Goal: Task Accomplishment & Management: Use online tool/utility

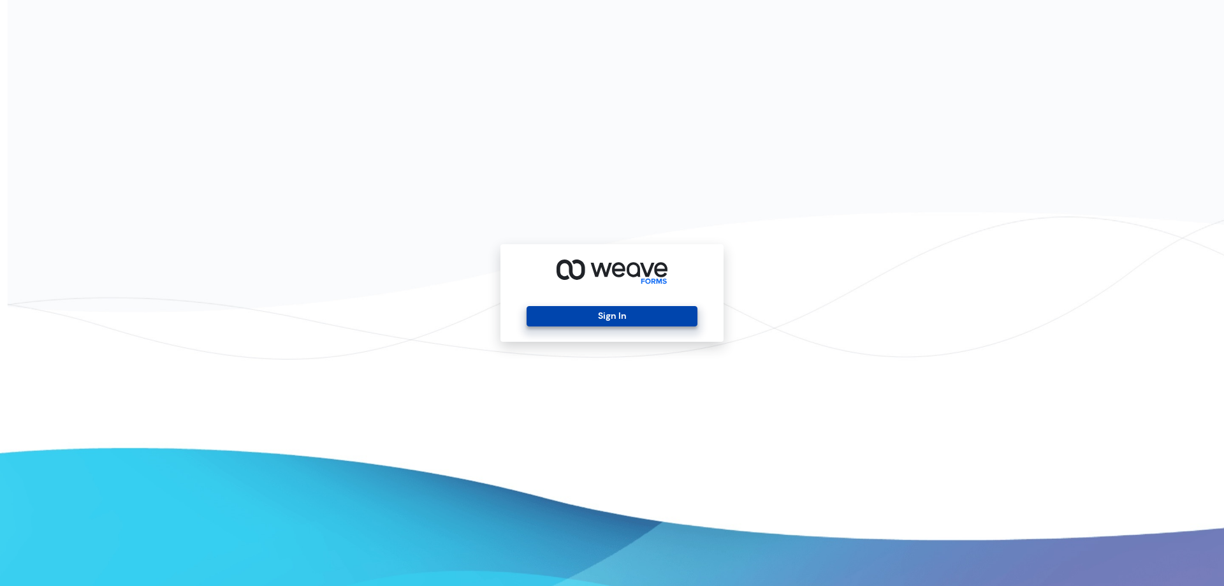
click at [596, 312] on button "Sign In" at bounding box center [612, 316] width 170 height 20
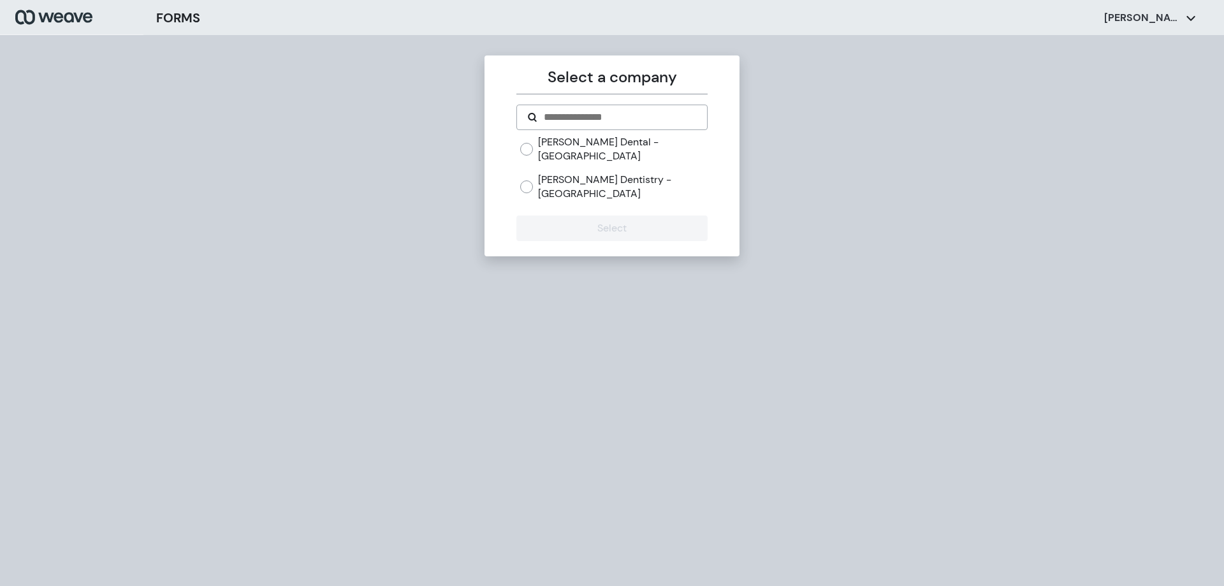
click at [562, 173] on label "[PERSON_NAME] Dentistry - [GEOGRAPHIC_DATA]" at bounding box center [622, 186] width 169 height 27
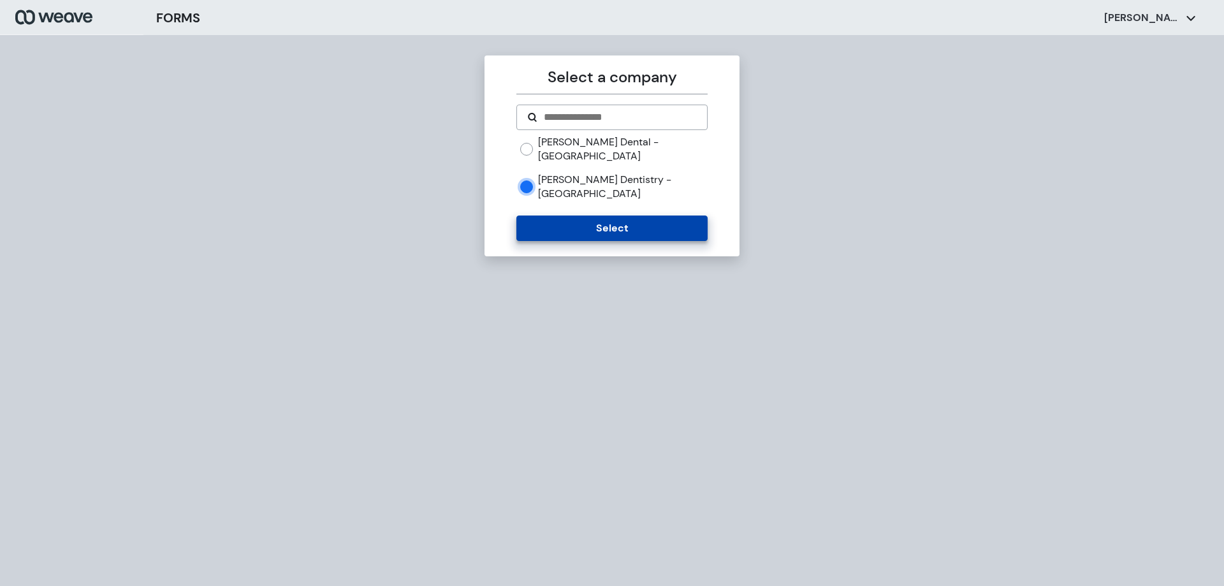
click at [559, 216] on button "Select" at bounding box center [612, 229] width 191 height 26
